Goal: Task Accomplishment & Management: Manage account settings

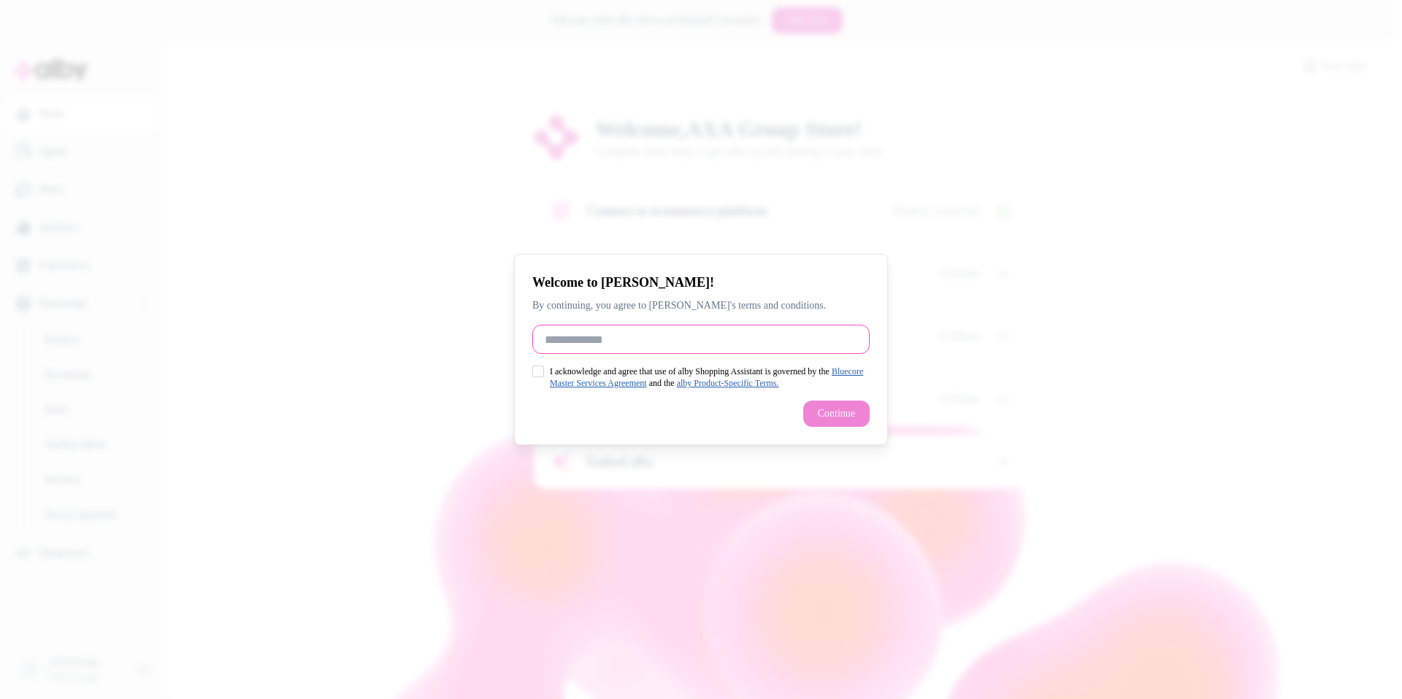
click at [604, 338] on input "Full Name" at bounding box center [700, 339] width 337 height 29
type input "**********"
click at [535, 369] on button "I acknowledge and agree that use of alby Shopping Assistant is governed by the …" at bounding box center [538, 372] width 12 height 12
click at [825, 416] on button "Continue" at bounding box center [836, 414] width 66 height 26
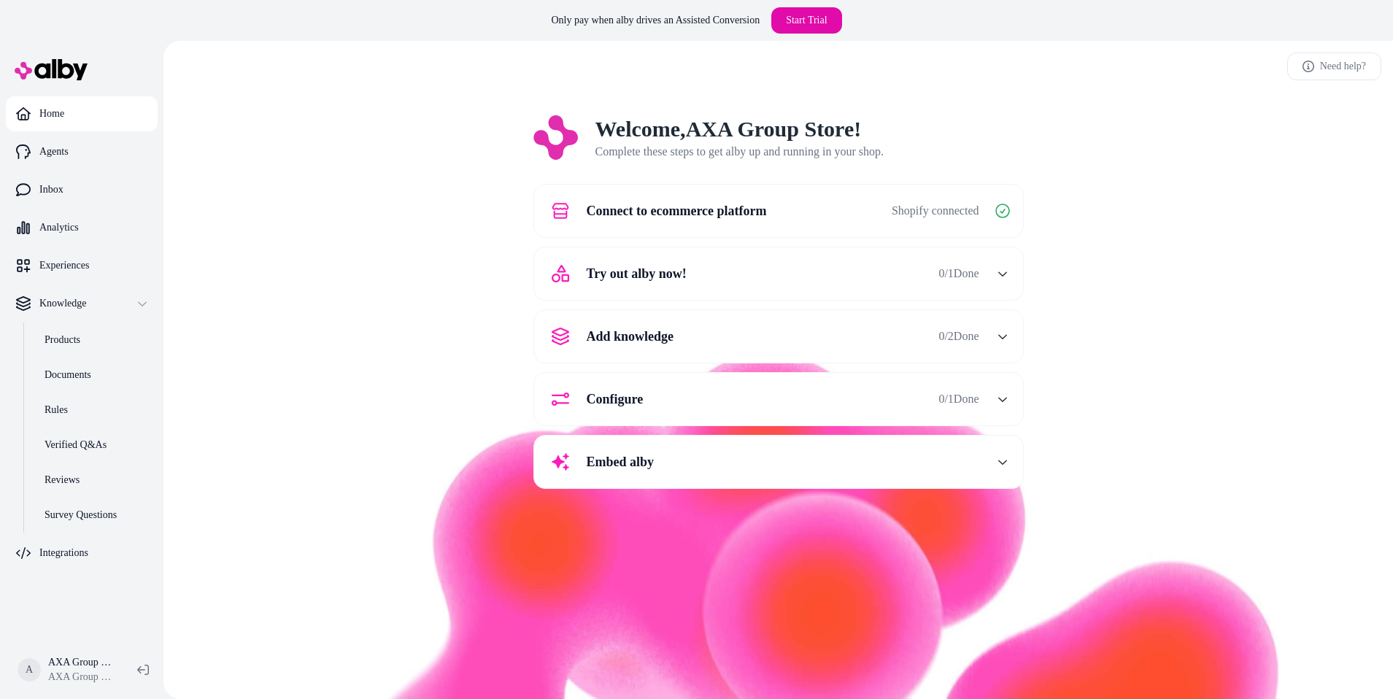
click at [104, 103] on link "Home" at bounding box center [82, 113] width 152 height 35
click at [94, 152] on link "Agents" at bounding box center [82, 151] width 152 height 35
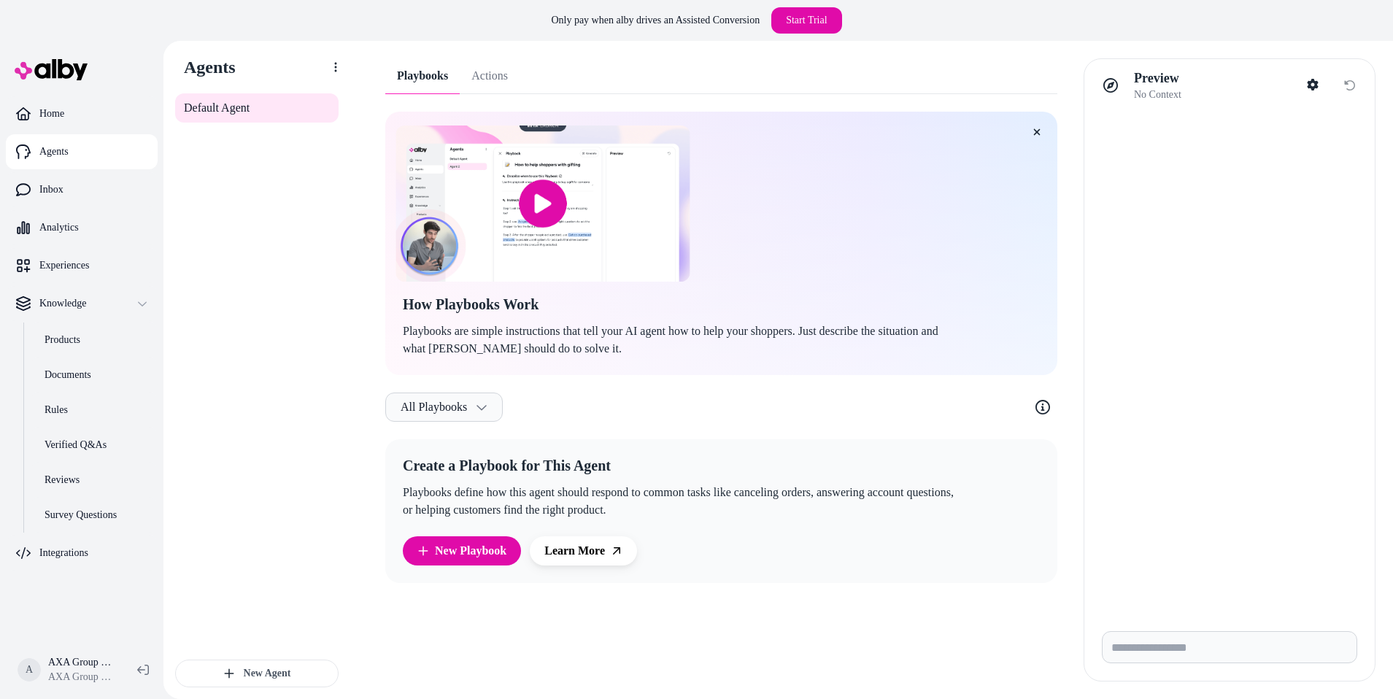
click at [544, 198] on input "image" at bounding box center [543, 204] width 294 height 156
